Goal: Navigation & Orientation: Find specific page/section

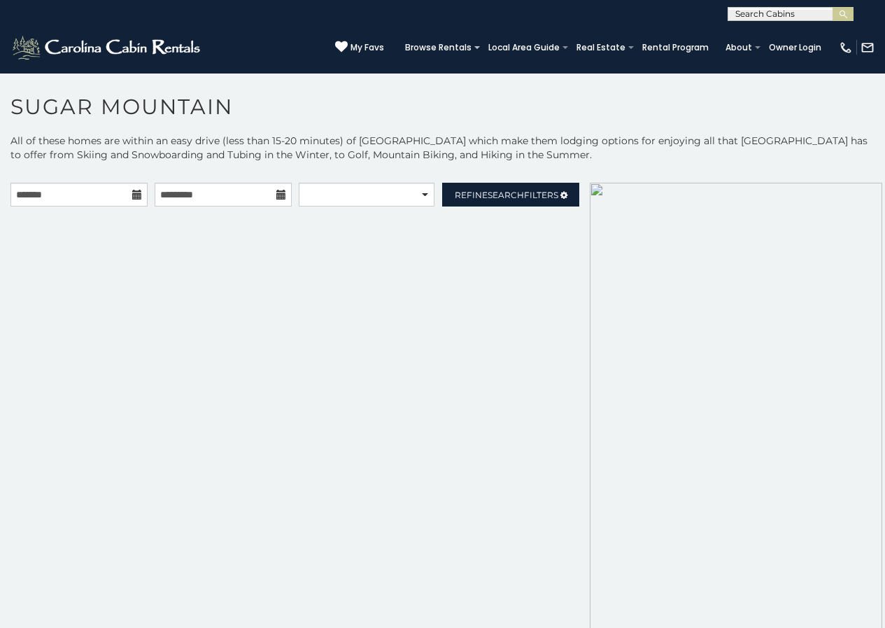
scroll to position [43, 0]
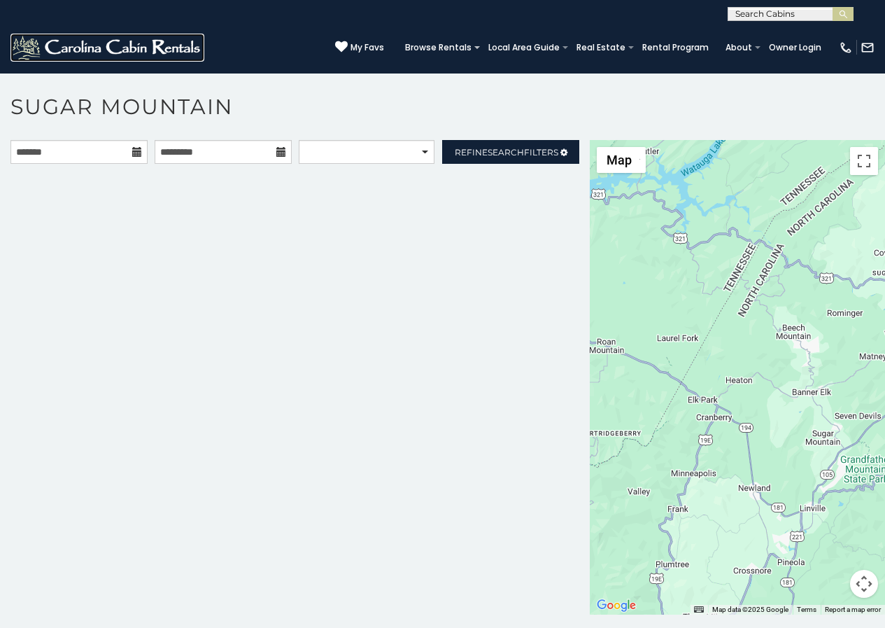
click at [16, 53] on img at bounding box center [107, 48] width 194 height 28
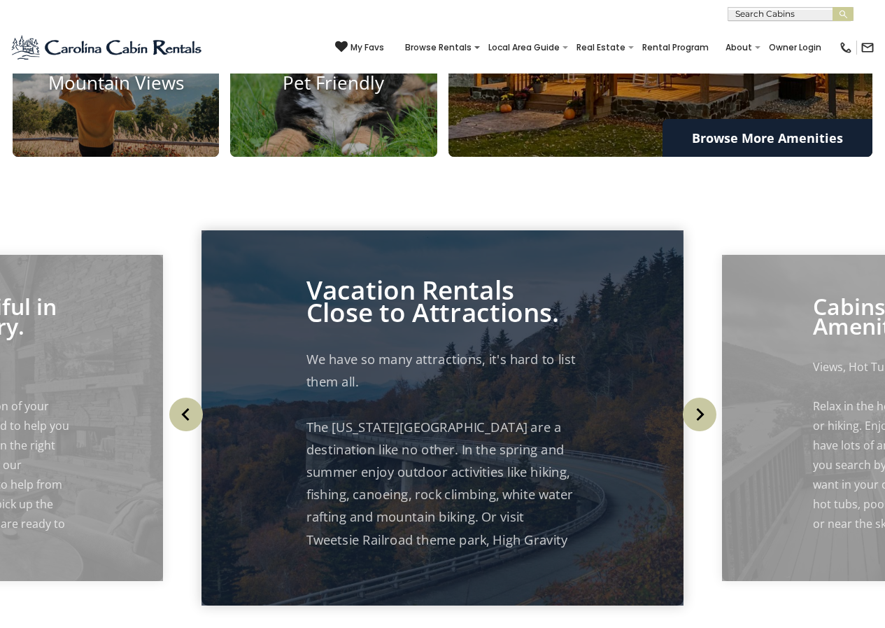
scroll to position [1646, 0]
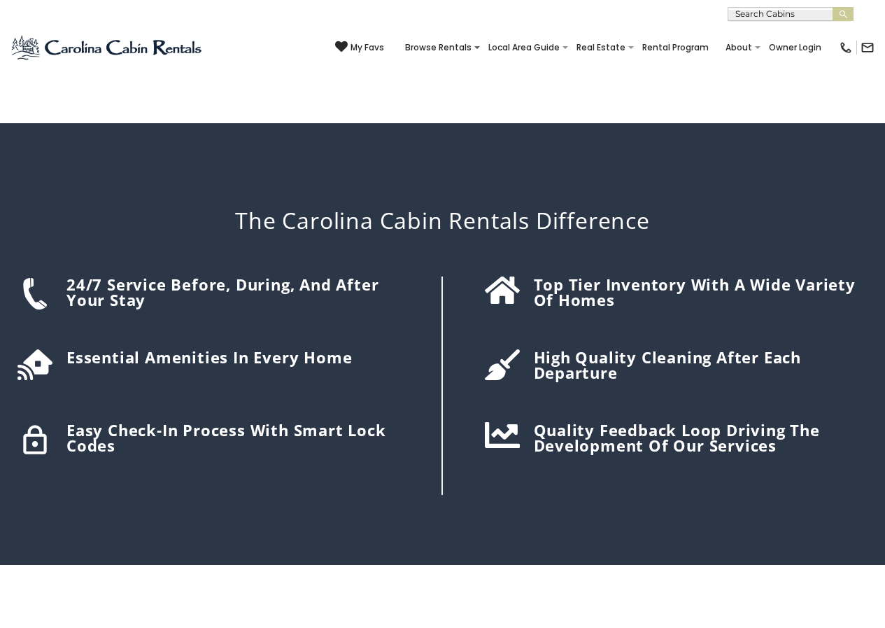
click at [472, 271] on div "The Carolina Cabin Rentals Difference 24/7 Service before, during, and after yo…" at bounding box center [442, 343] width 885 height 441
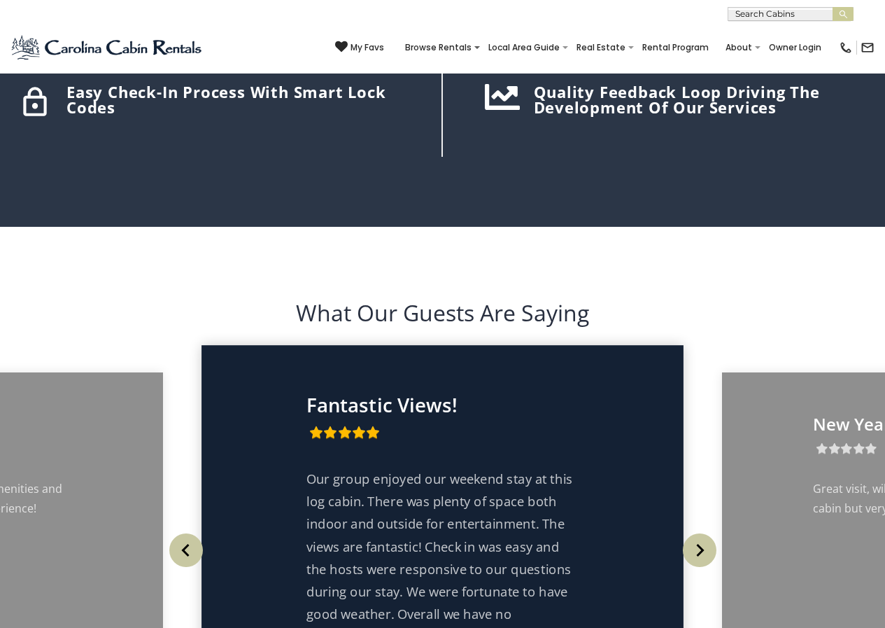
scroll to position [1887, 0]
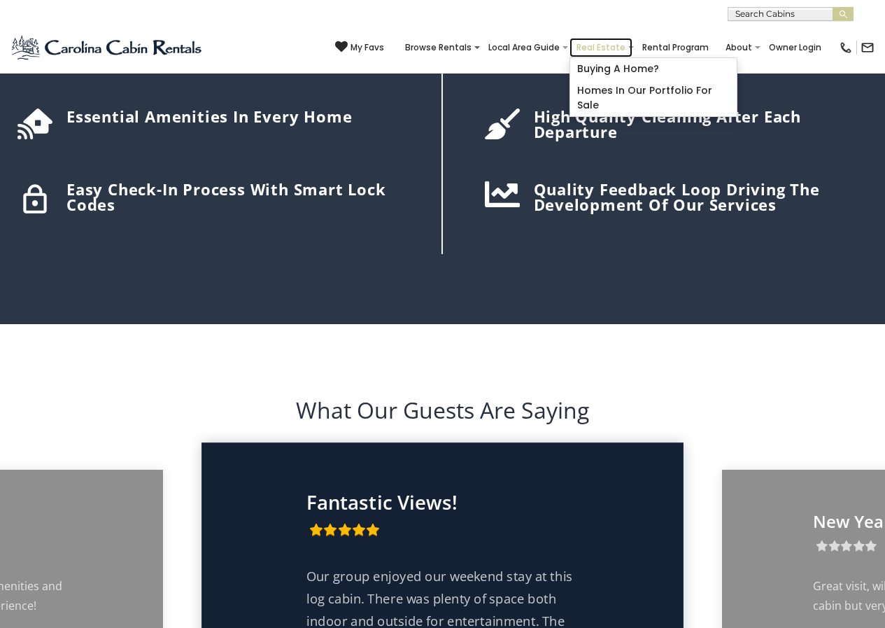
click at [614, 52] on link "Real Estate" at bounding box center [601, 48] width 63 height 20
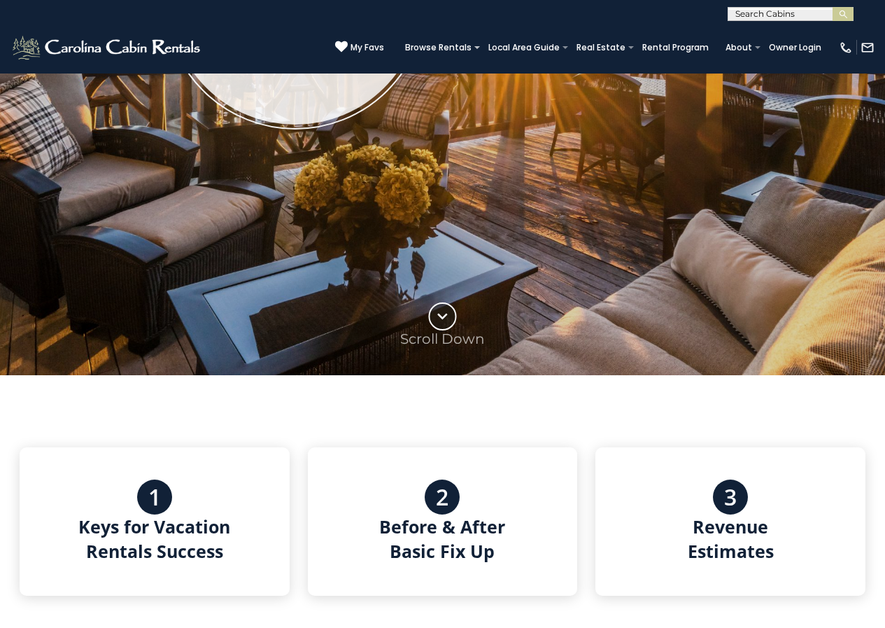
scroll to position [525, 0]
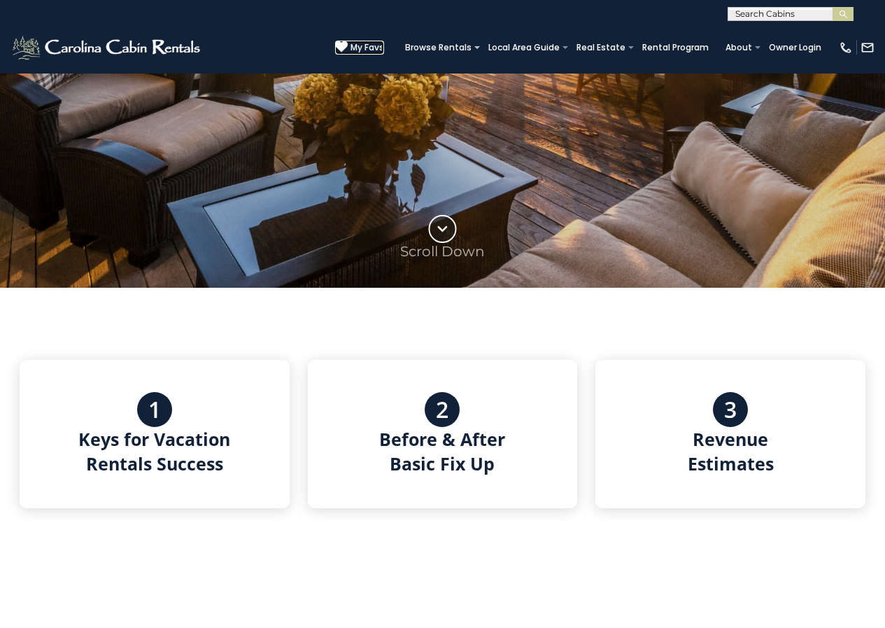
click at [348, 43] on icon at bounding box center [341, 47] width 13 height 13
